Goal: Information Seeking & Learning: Learn about a topic

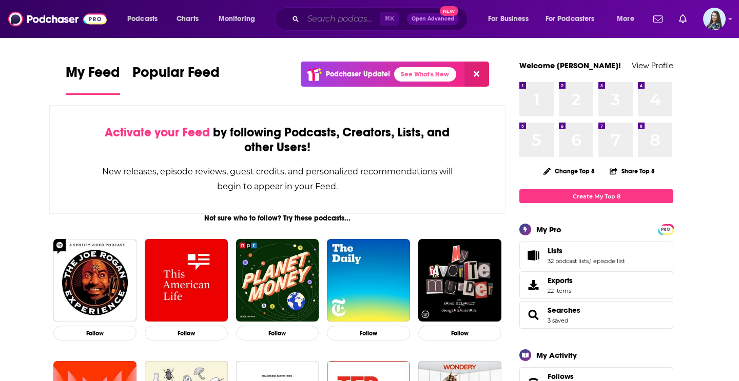
click at [319, 19] on input "Search podcasts, credits, & more..." at bounding box center [341, 19] width 76 height 16
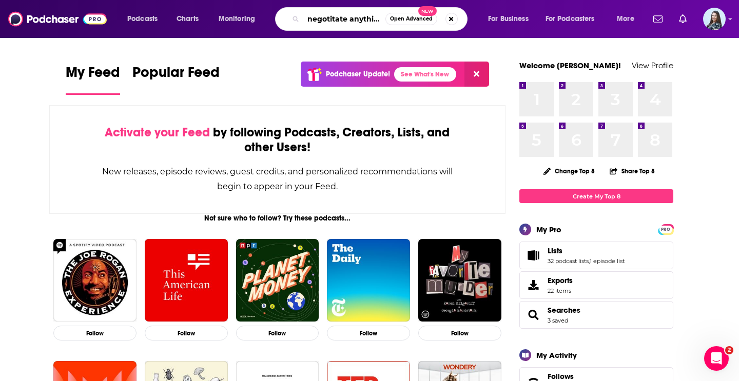
scroll to position [0, 3]
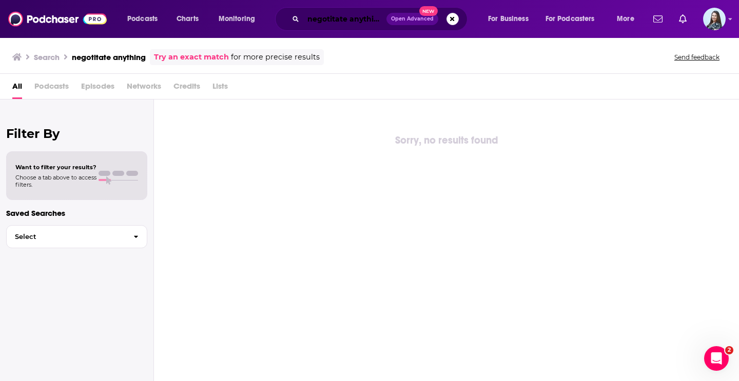
click at [351, 25] on input "negotitate anything" at bounding box center [344, 19] width 83 height 16
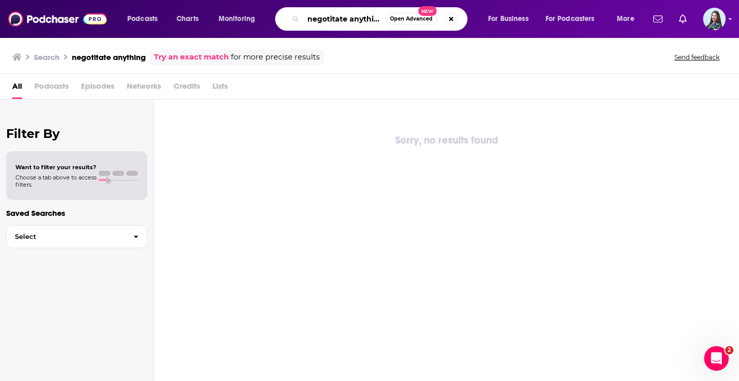
click at [341, 24] on input "negotitate anything" at bounding box center [344, 19] width 82 height 16
click at [335, 25] on input "negotitate anything" at bounding box center [344, 19] width 82 height 16
click at [351, 19] on input "negotitate anything" at bounding box center [344, 19] width 82 height 16
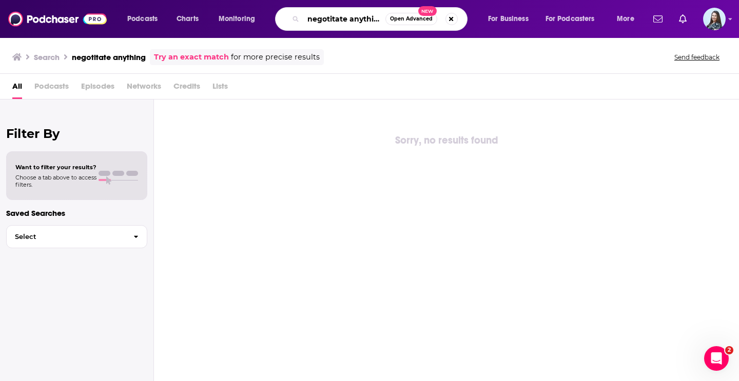
paste input "Negotiate A"
type input "Negotiate Anything"
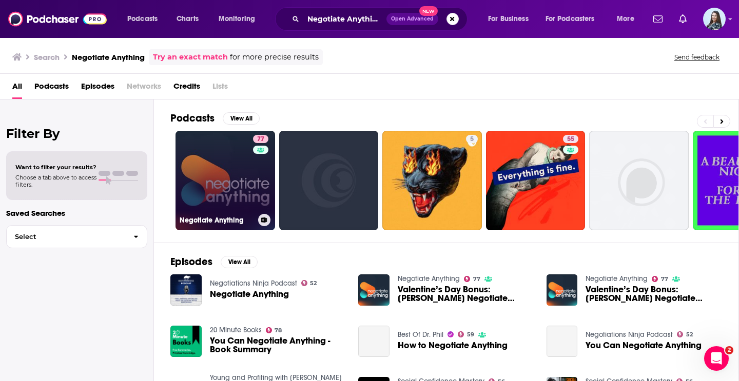
click at [213, 161] on link "77 Negotiate Anything" at bounding box center [226, 181] width 100 height 100
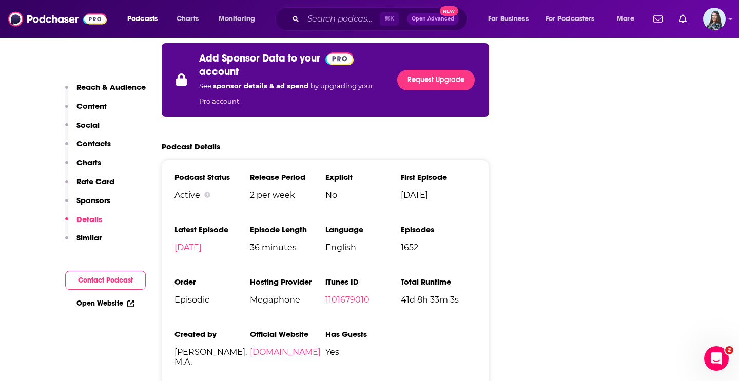
scroll to position [2076, 0]
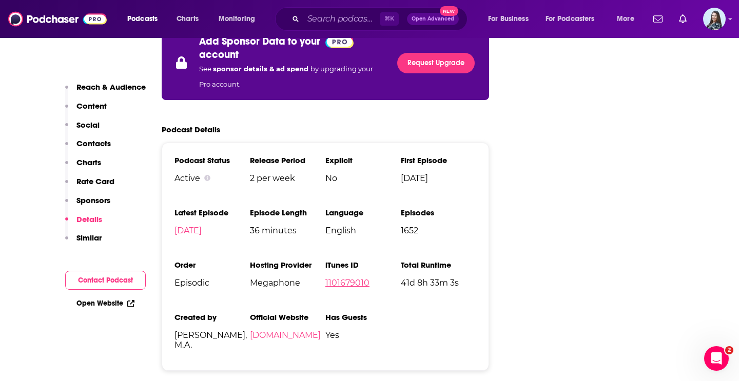
click at [358, 278] on link "1101679010" at bounding box center [347, 283] width 44 height 10
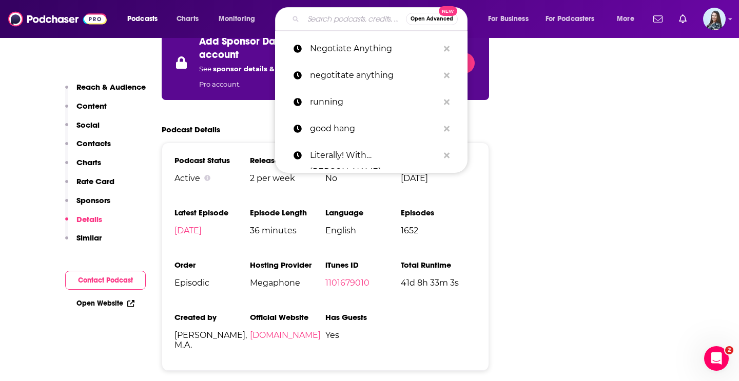
click at [318, 22] on input "Search podcasts, credits, & more..." at bounding box center [354, 19] width 103 height 16
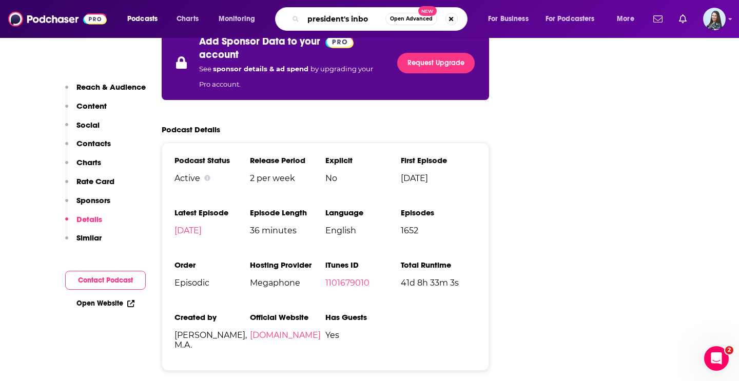
type input "president's inbox"
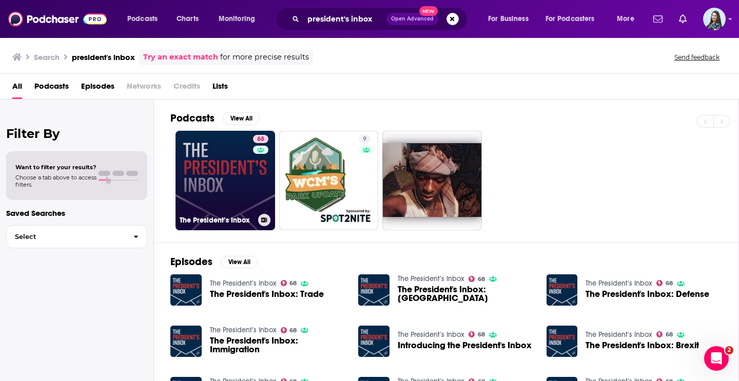
click at [226, 189] on link "68 The President’s Inbox" at bounding box center [226, 181] width 100 height 100
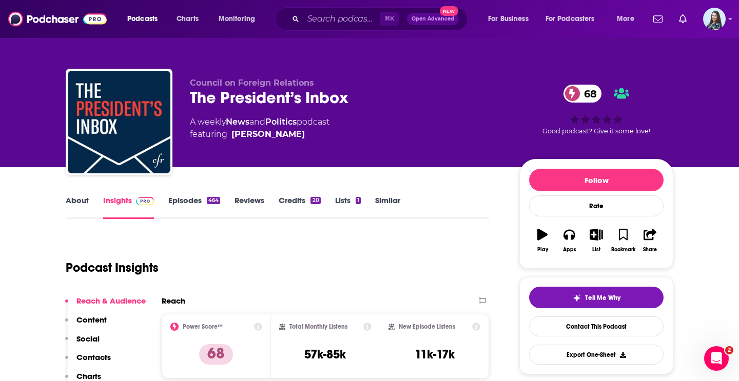
click at [289, 104] on div "The President’s Inbox 68" at bounding box center [346, 98] width 313 height 20
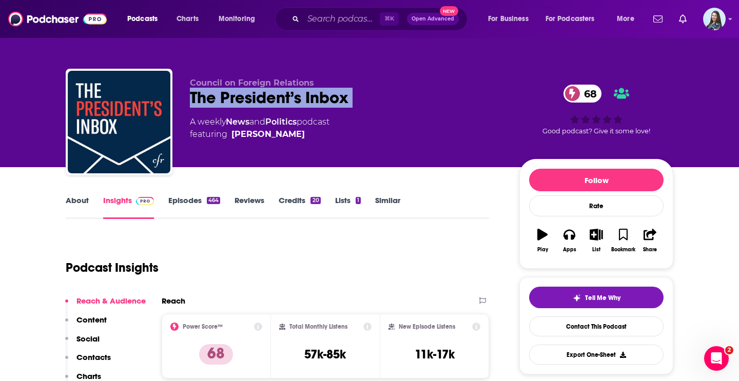
click at [289, 104] on div "The President’s Inbox 68" at bounding box center [346, 98] width 313 height 20
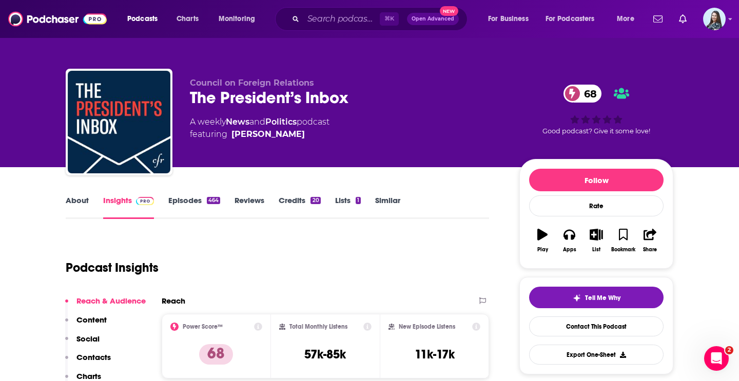
click at [277, 83] on span "Council on Foreign Relations" at bounding box center [252, 83] width 124 height 10
click at [320, 101] on div "The President’s Inbox 68" at bounding box center [346, 98] width 313 height 20
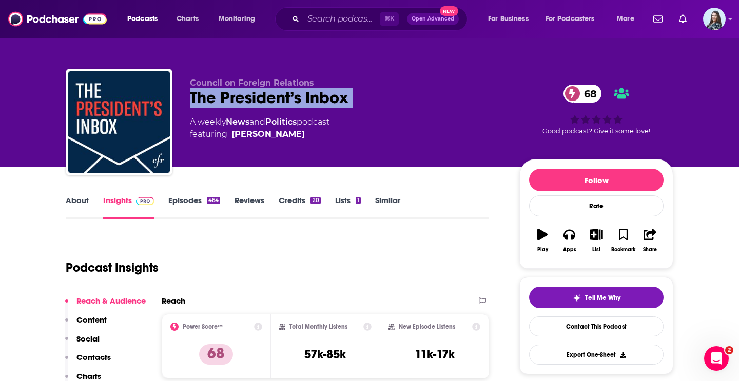
click at [320, 101] on div "The President’s Inbox 68" at bounding box center [346, 98] width 313 height 20
copy div "The President’s Inbox 68"
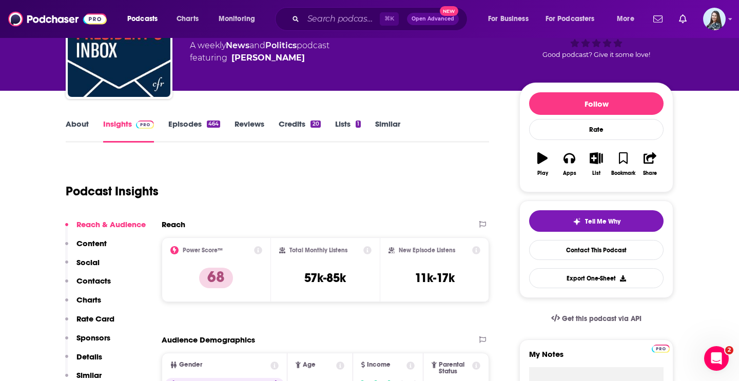
scroll to position [92, 0]
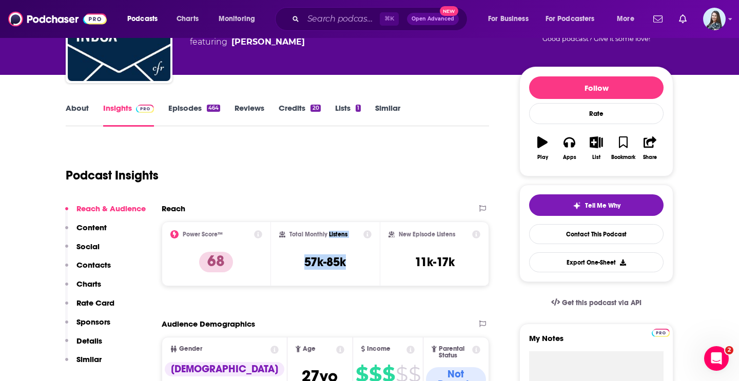
drag, startPoint x: 345, startPoint y: 260, endPoint x: 328, endPoint y: 234, distance: 31.3
click at [328, 235] on div "Total Monthly Listens 57k-85k" at bounding box center [325, 253] width 93 height 47
copy div "Listens 57k-85k"
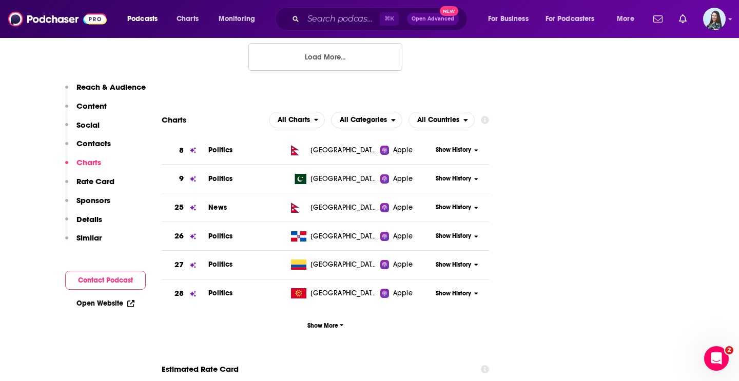
scroll to position [1235, 0]
click at [437, 116] on span "All Countries" at bounding box center [438, 119] width 42 height 7
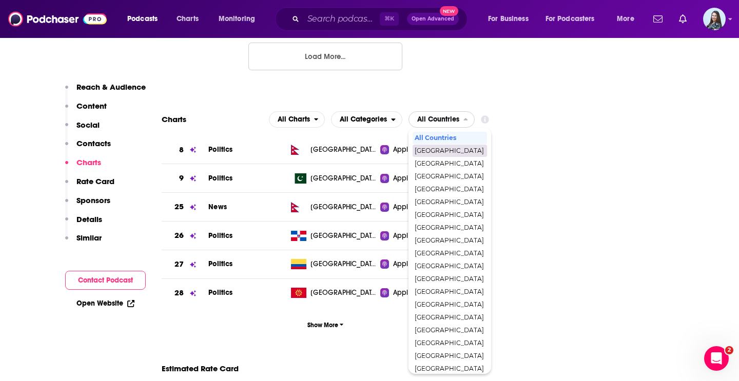
click at [443, 145] on div "[GEOGRAPHIC_DATA]" at bounding box center [450, 151] width 74 height 12
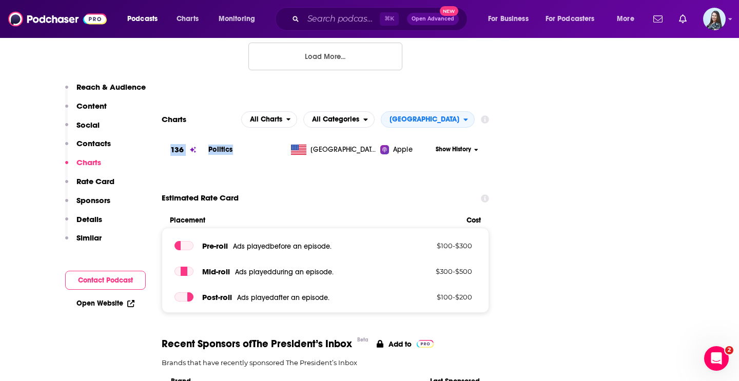
drag, startPoint x: 255, startPoint y: 91, endPoint x: 159, endPoint y: 91, distance: 95.5
copy tbody "136 Politics"
click at [331, 17] on input "Search podcasts, credits, & more..." at bounding box center [341, 19] width 76 height 16
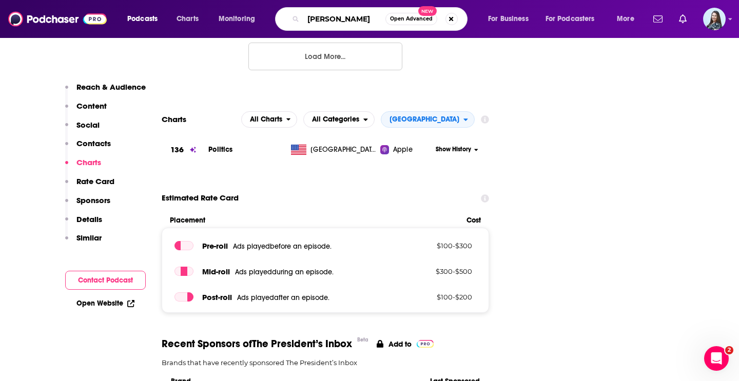
type input "[PERSON_NAME]"
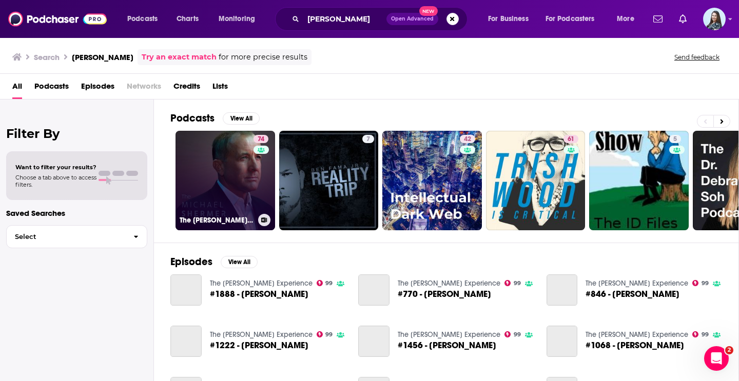
click at [242, 157] on link "74 The [PERSON_NAME] Show" at bounding box center [226, 181] width 100 height 100
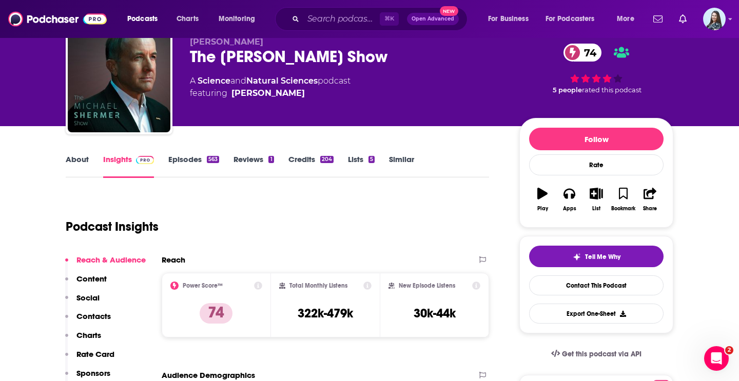
scroll to position [42, 0]
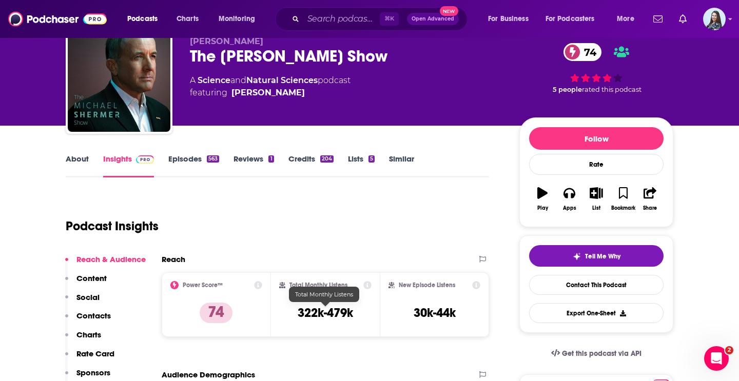
click at [333, 312] on h3 "322k-479k" at bounding box center [325, 312] width 55 height 15
copy div "322k-479k"
